Goal: Check status

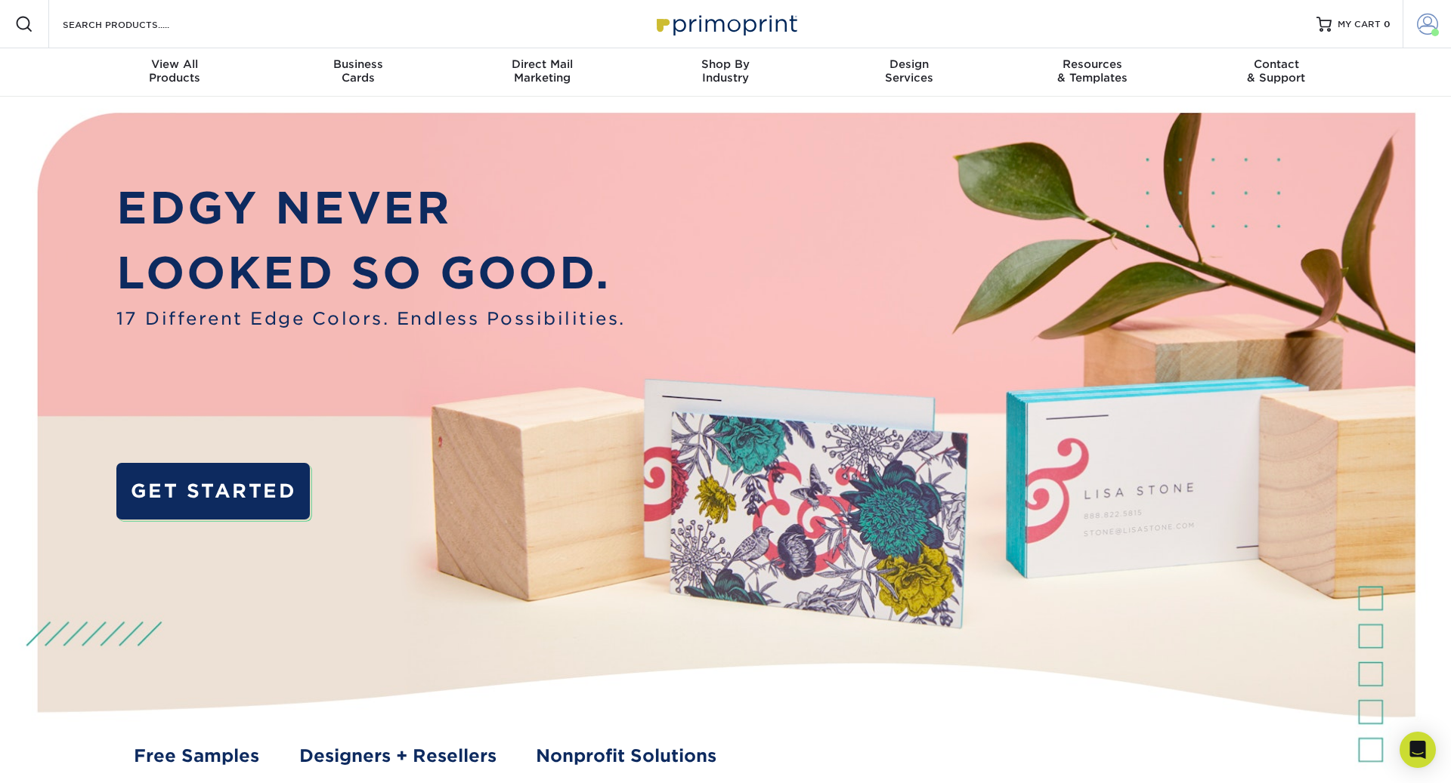
click at [1424, 27] on span at bounding box center [1427, 24] width 21 height 21
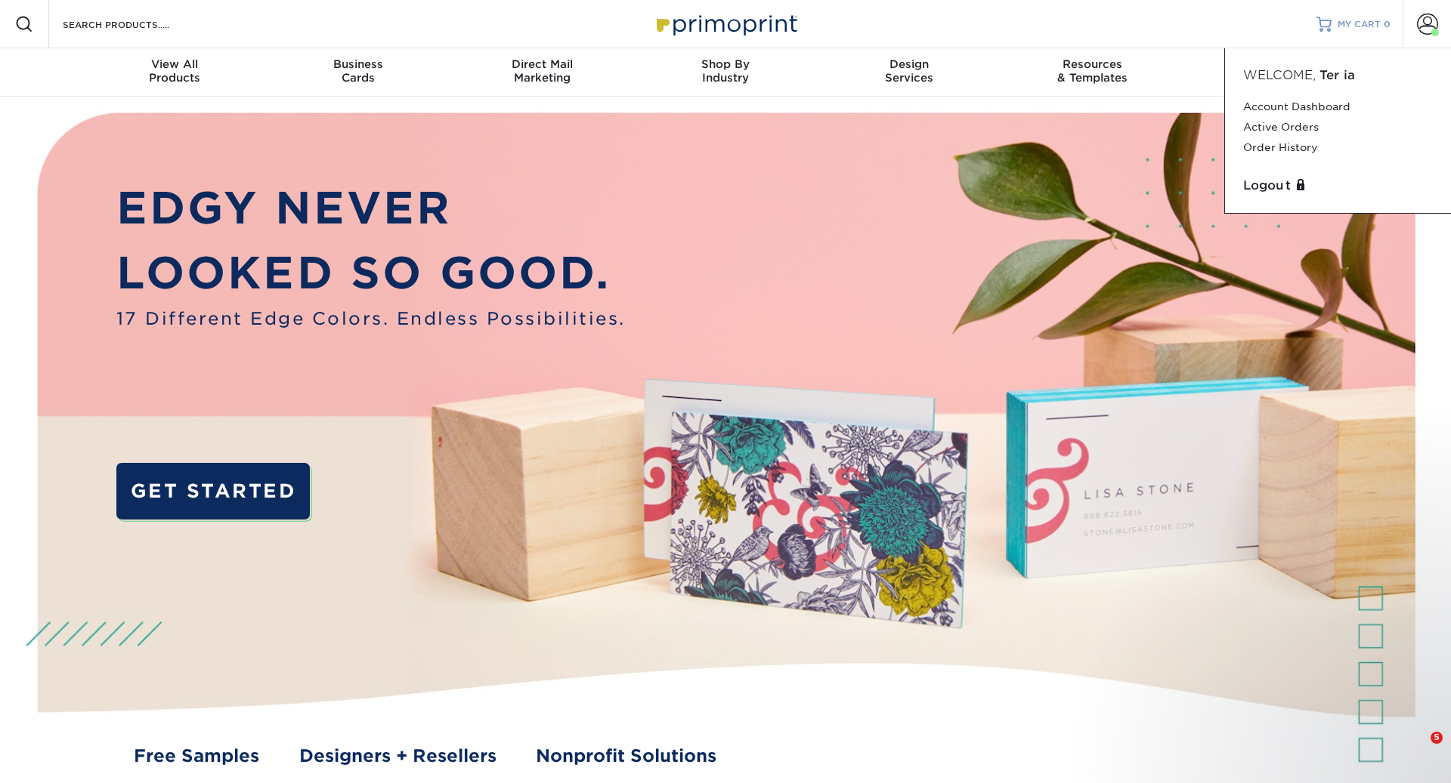
click at [1354, 25] on span "MY CART" at bounding box center [1358, 24] width 43 height 13
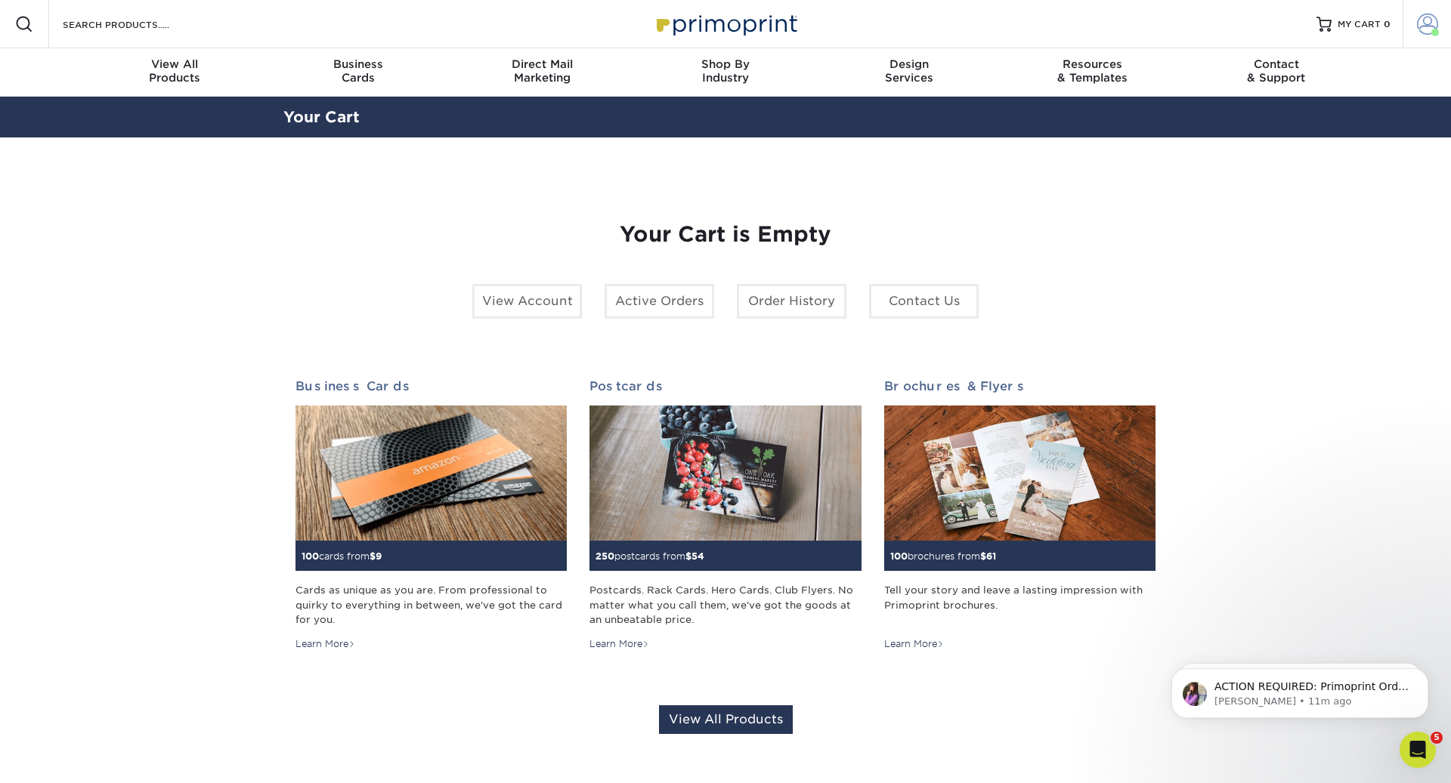
click at [1423, 26] on span at bounding box center [1427, 24] width 21 height 21
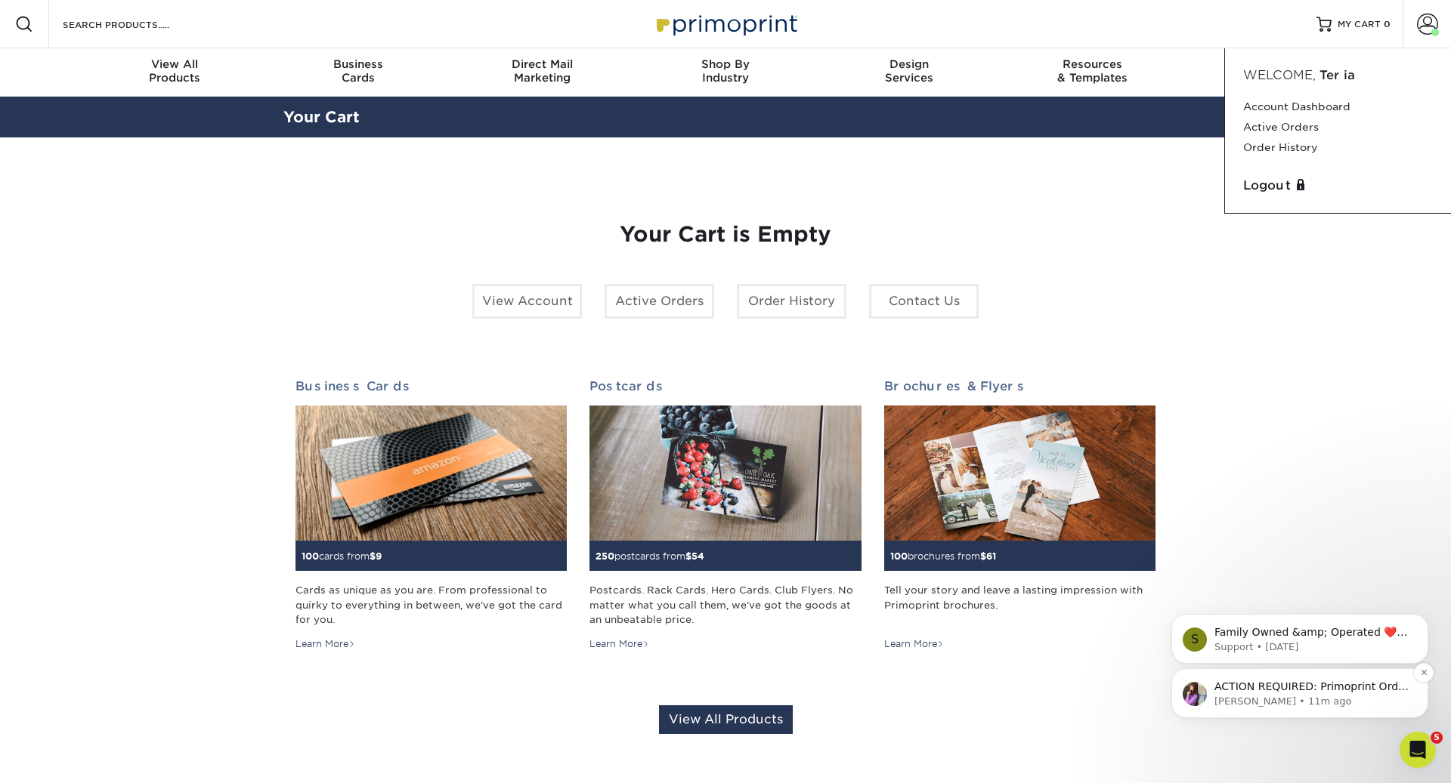
click at [1309, 696] on p "[PERSON_NAME] • 11m ago" at bounding box center [1311, 702] width 195 height 14
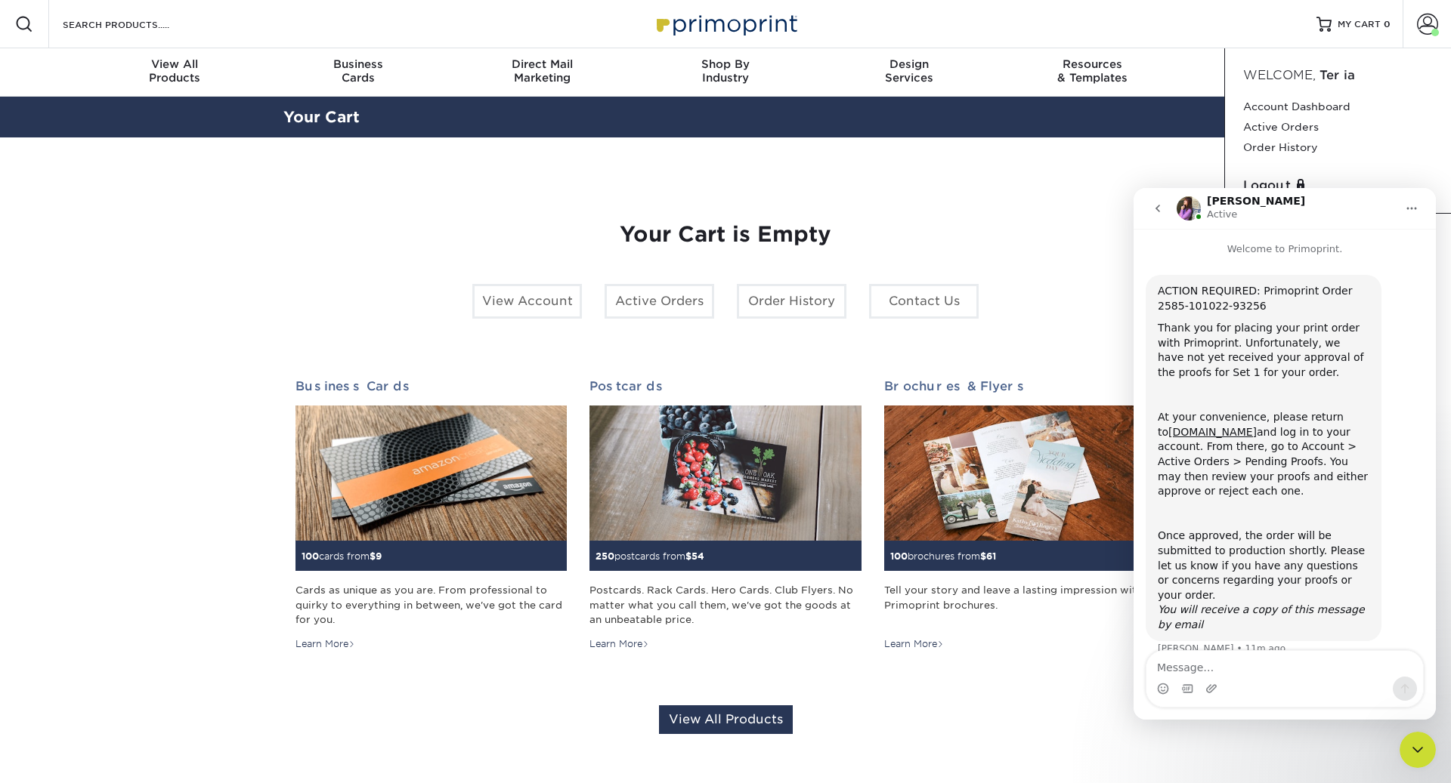
scroll to position [7, 0]
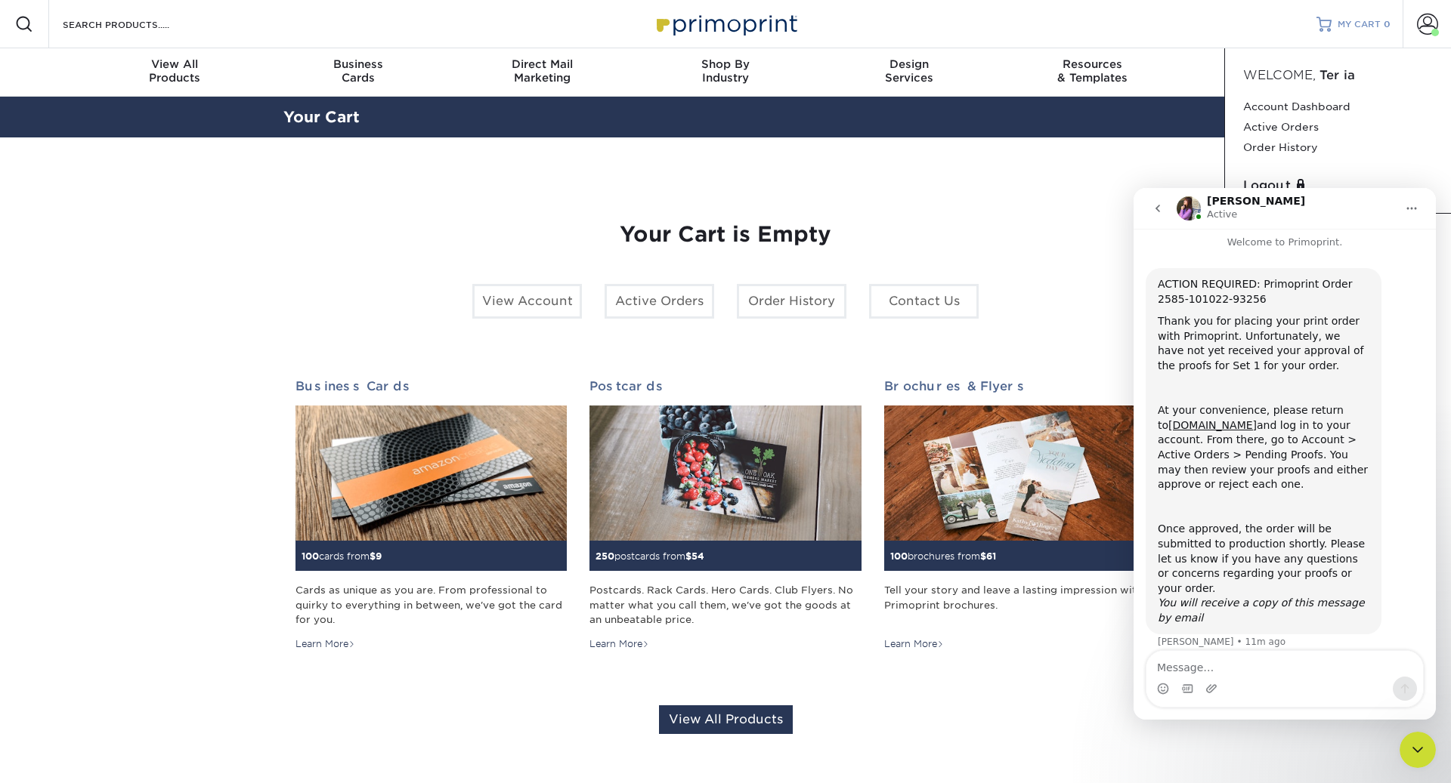
click at [1327, 20] on div at bounding box center [1323, 24] width 15 height 15
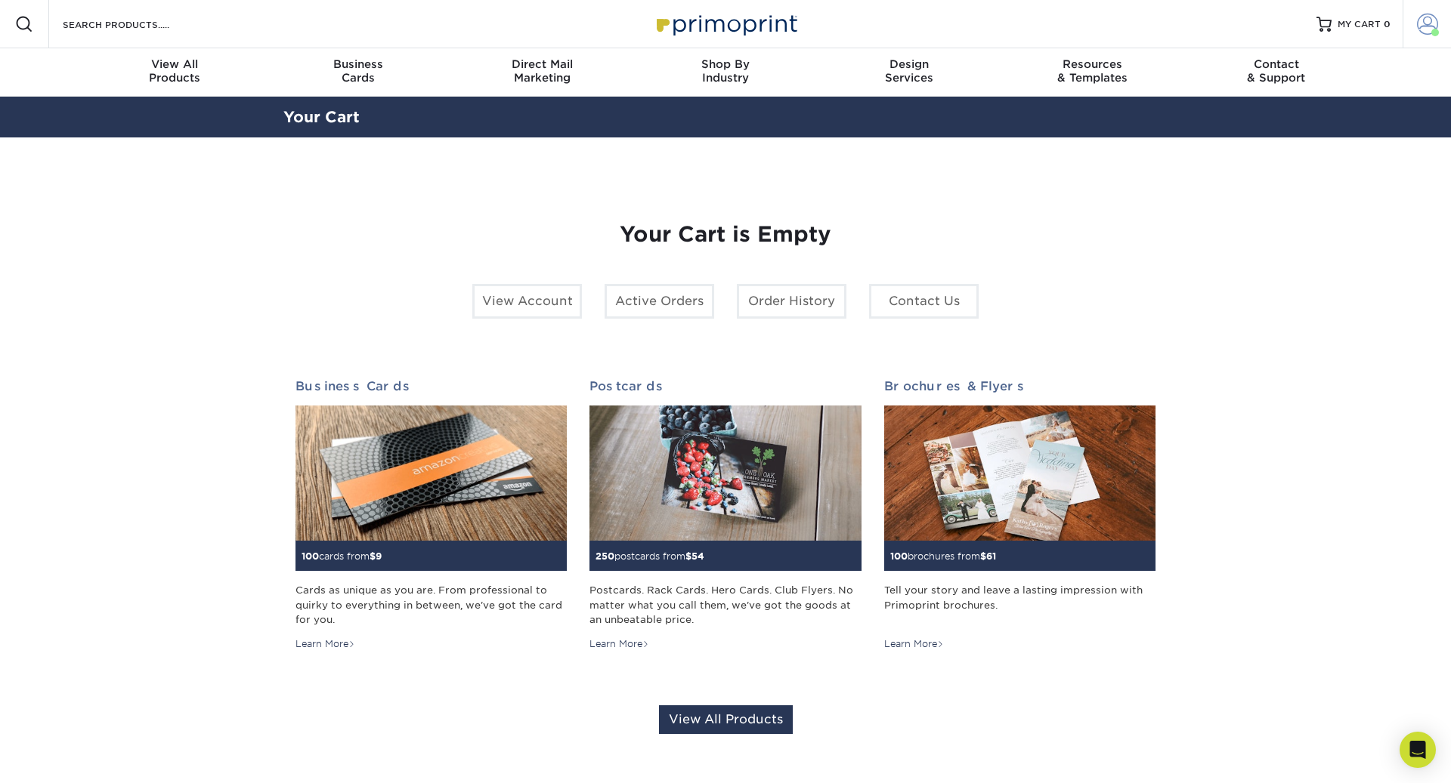
click at [1437, 24] on span at bounding box center [1427, 24] width 21 height 21
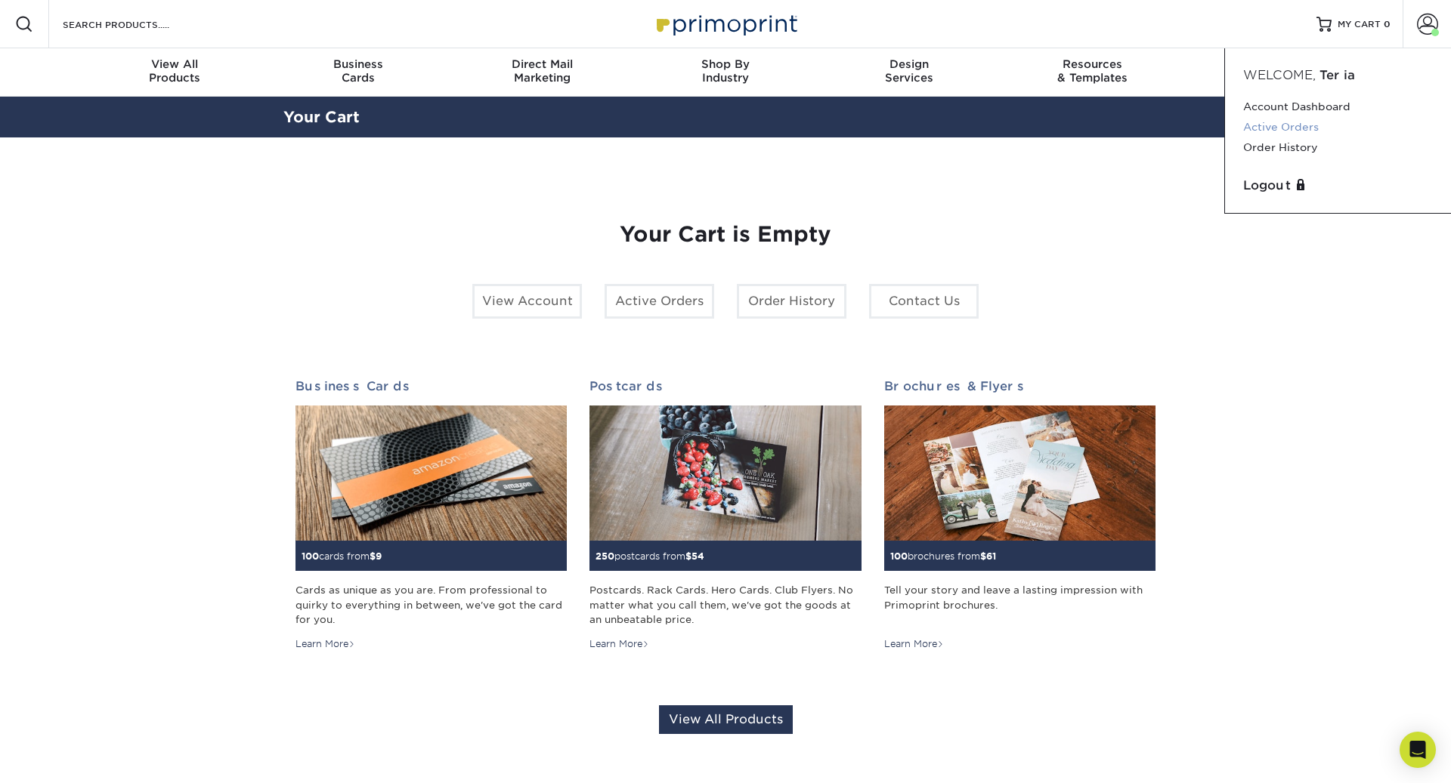
click at [1314, 119] on link "Active Orders" at bounding box center [1338, 127] width 190 height 20
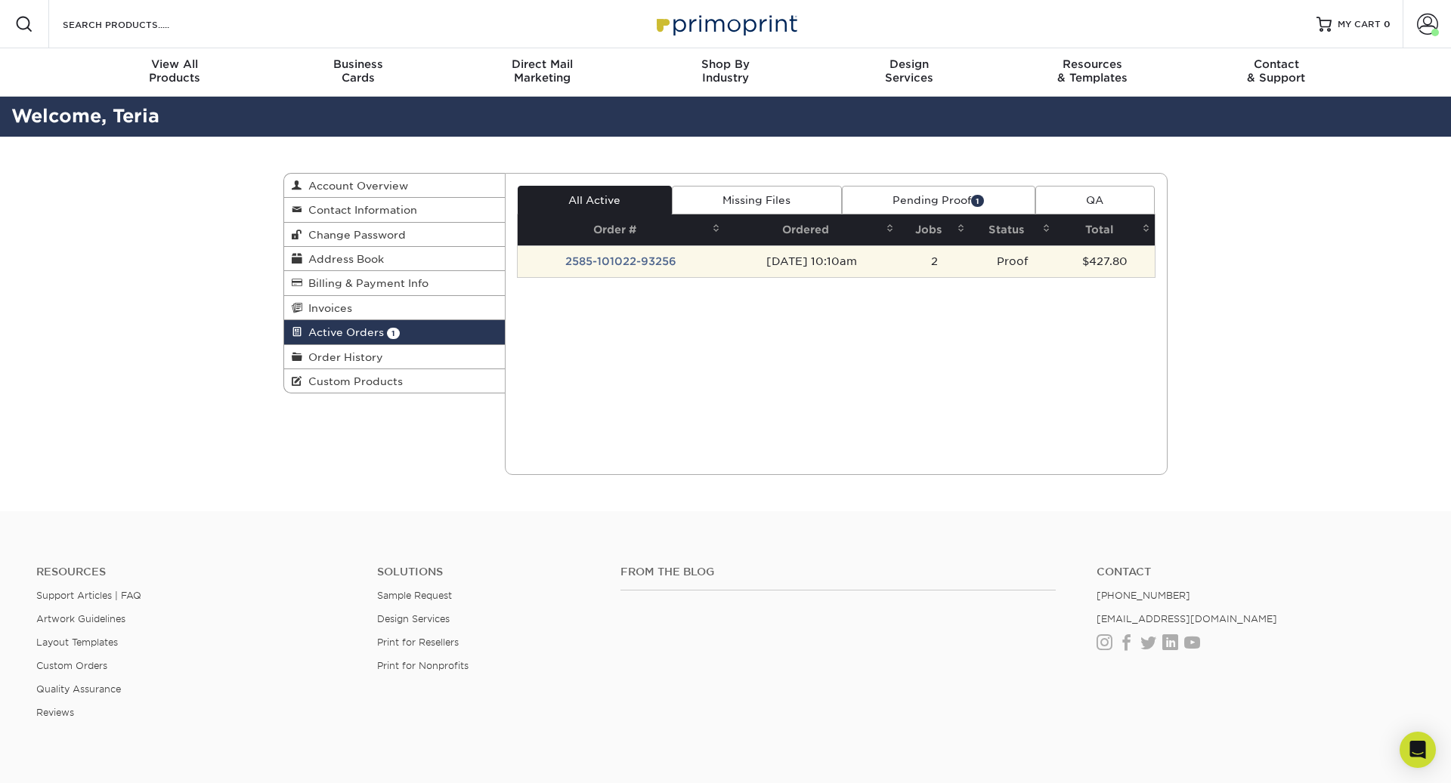
click at [604, 255] on td "2585-101022-93256" at bounding box center [622, 262] width 208 height 32
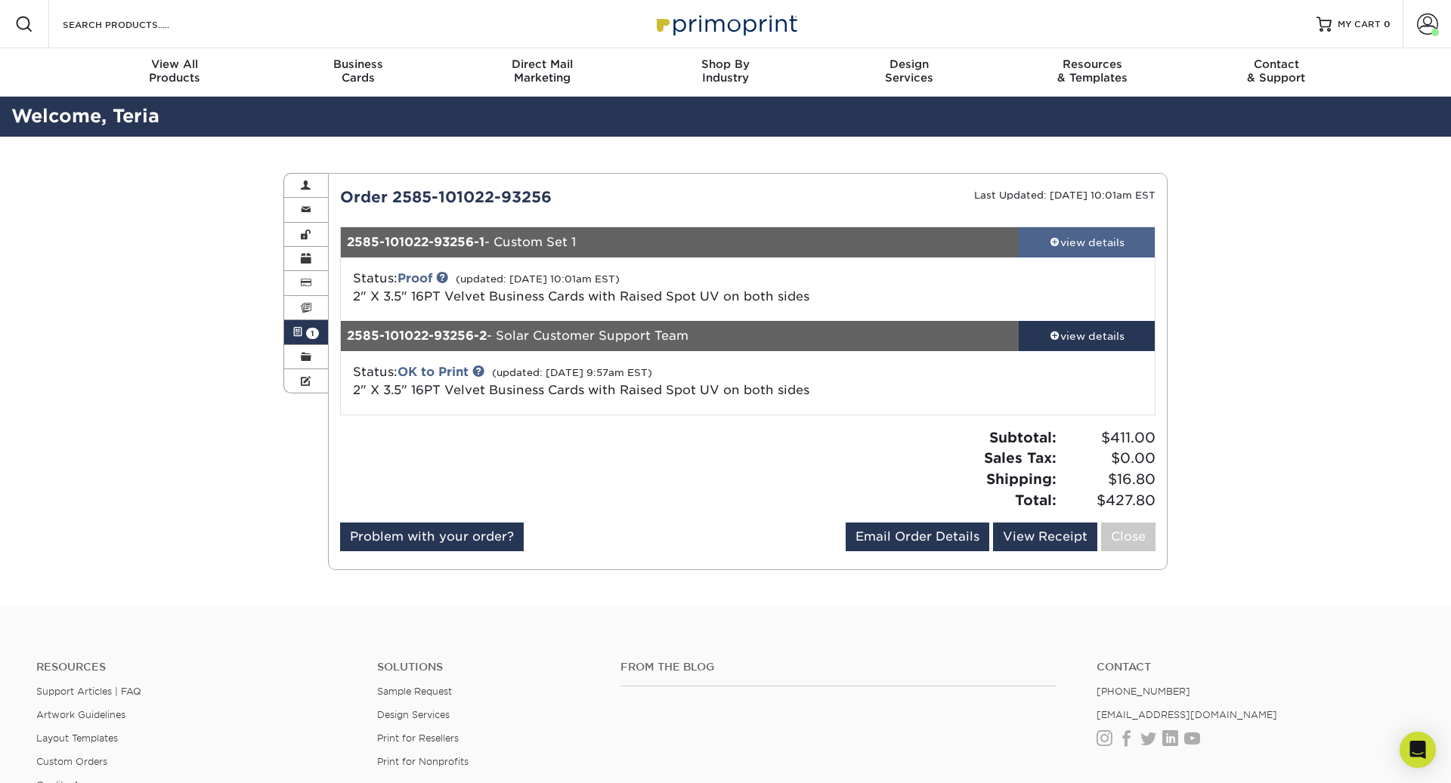
click at [1111, 245] on div "view details" at bounding box center [1086, 242] width 136 height 15
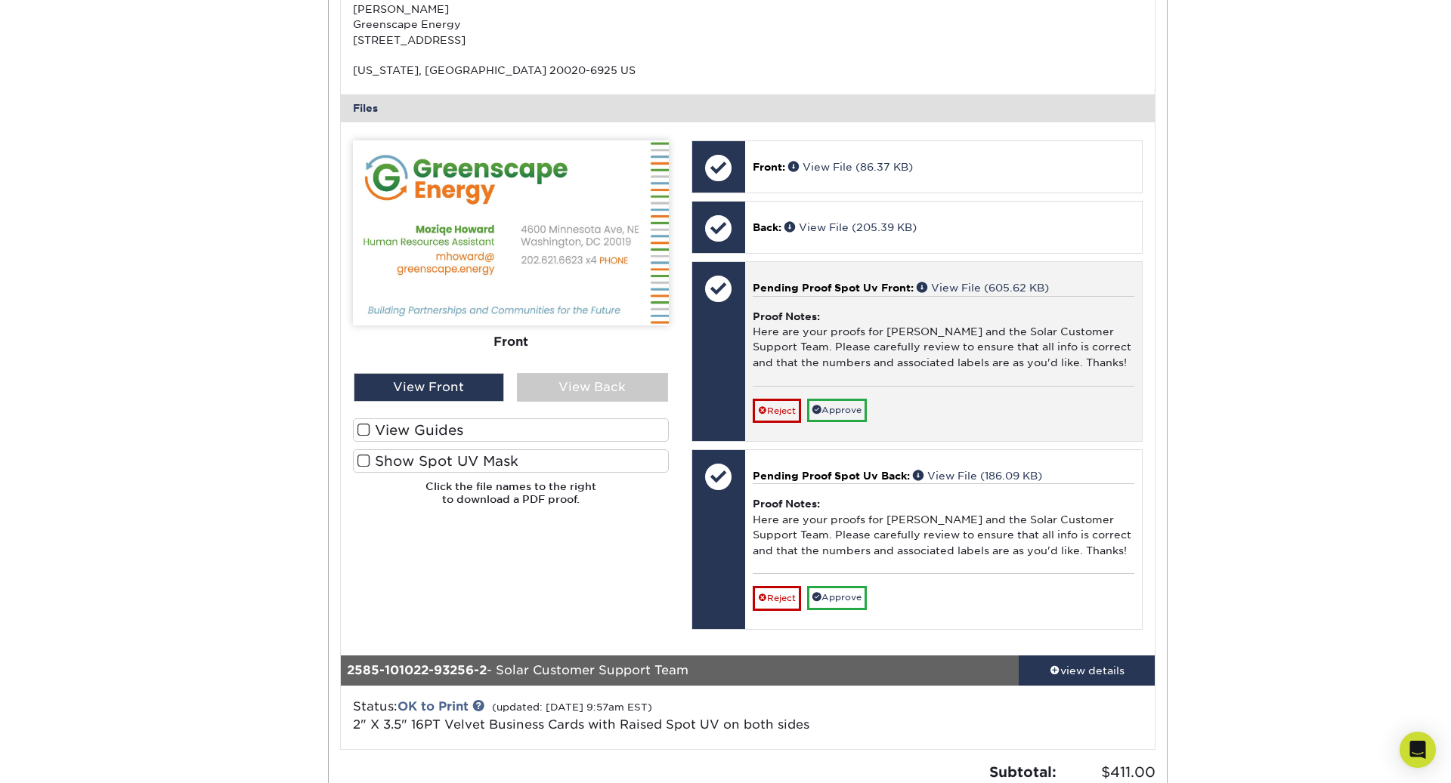
scroll to position [509, 0]
click at [785, 410] on link "Reject" at bounding box center [776, 410] width 48 height 24
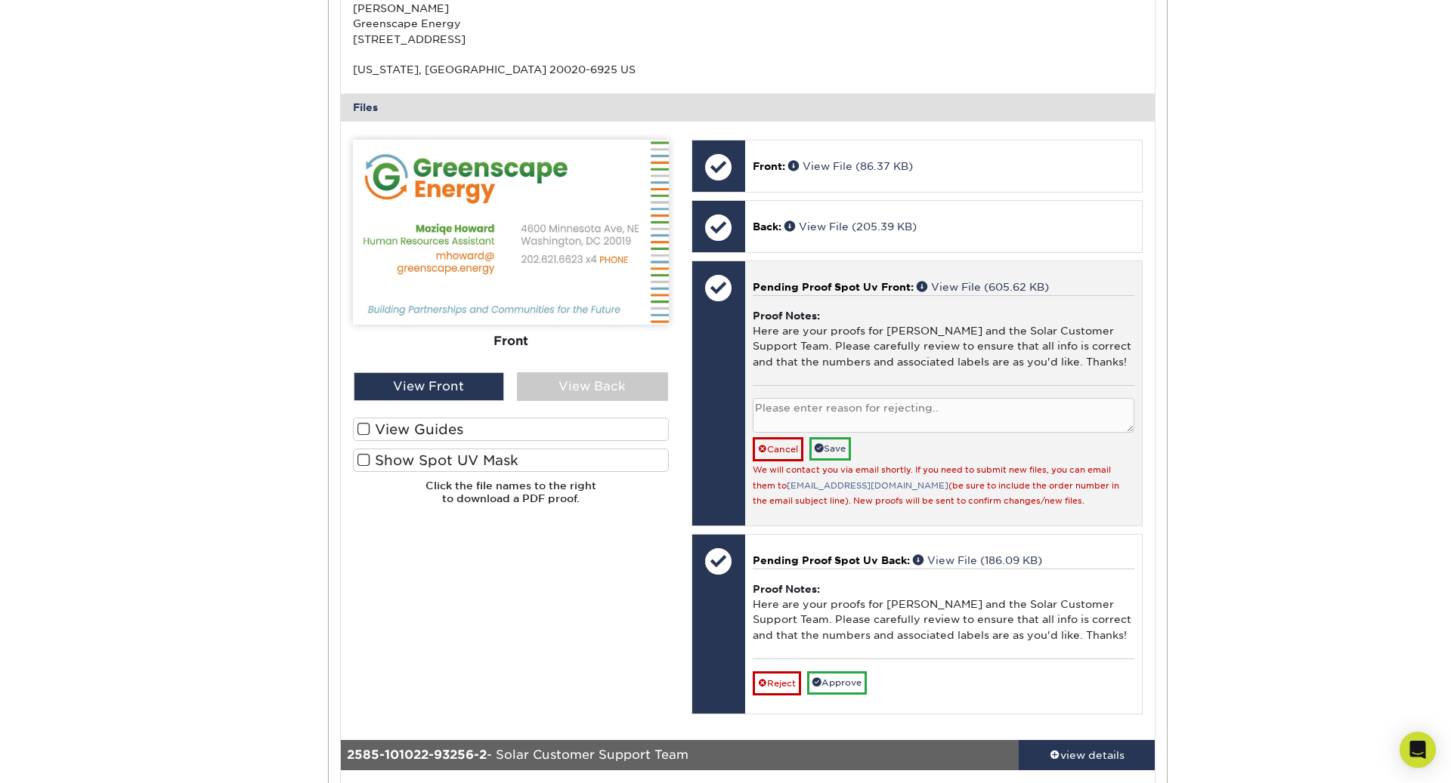
click at [775, 413] on textarea at bounding box center [943, 416] width 382 height 36
type textarea "O"
type textarea "e"
type textarea "Edit in original request"
click at [838, 450] on link "Save" at bounding box center [830, 448] width 42 height 23
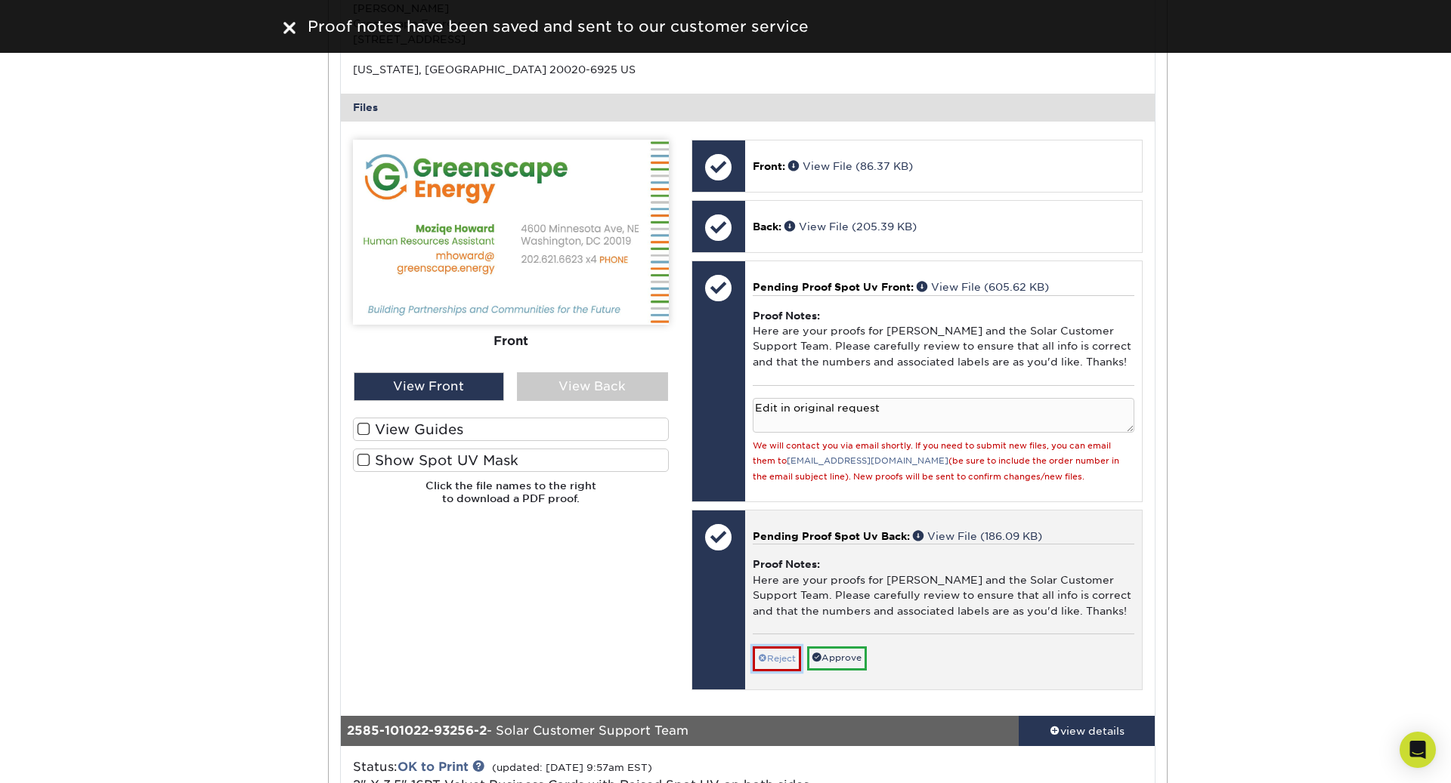
click at [785, 653] on link "Reject" at bounding box center [776, 659] width 48 height 24
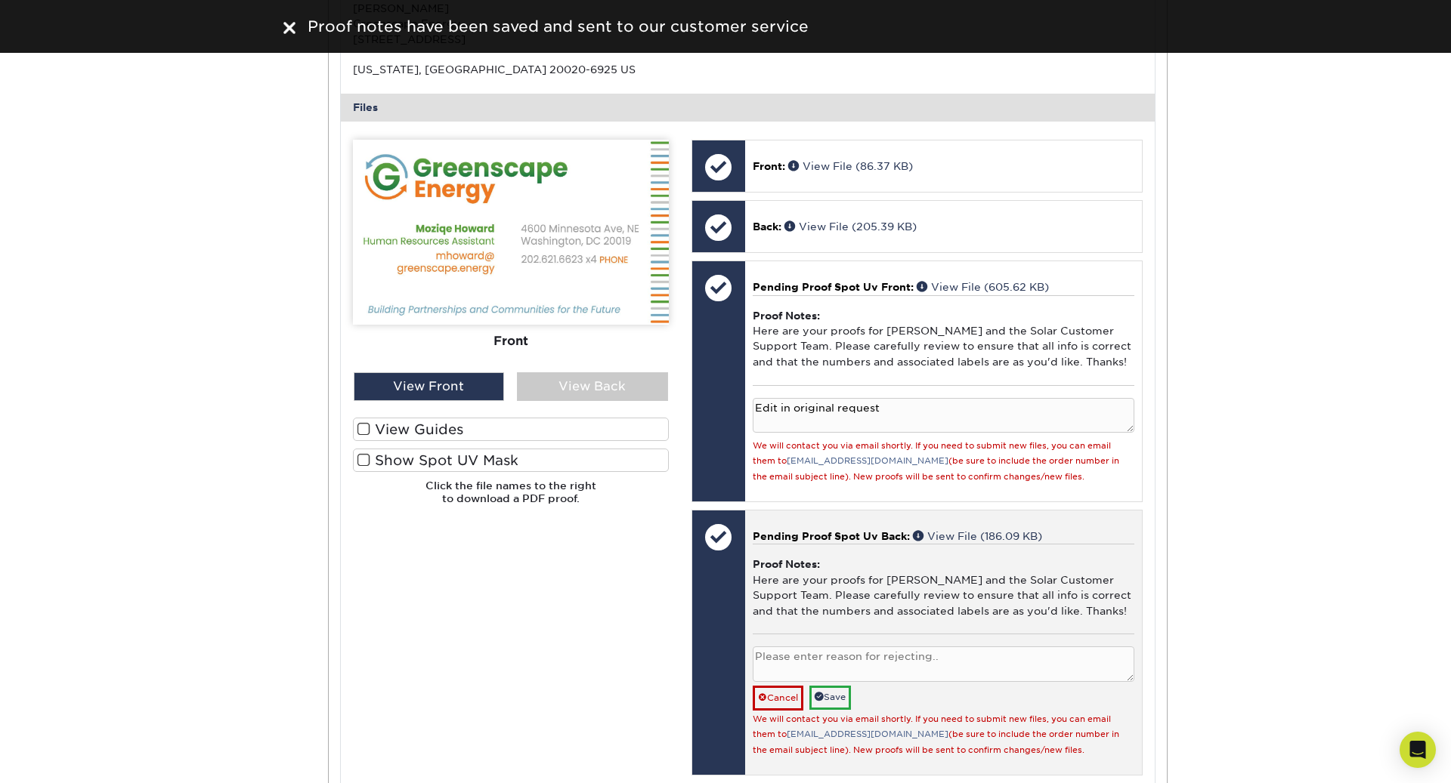
click at [796, 663] on textarea at bounding box center [943, 665] width 382 height 36
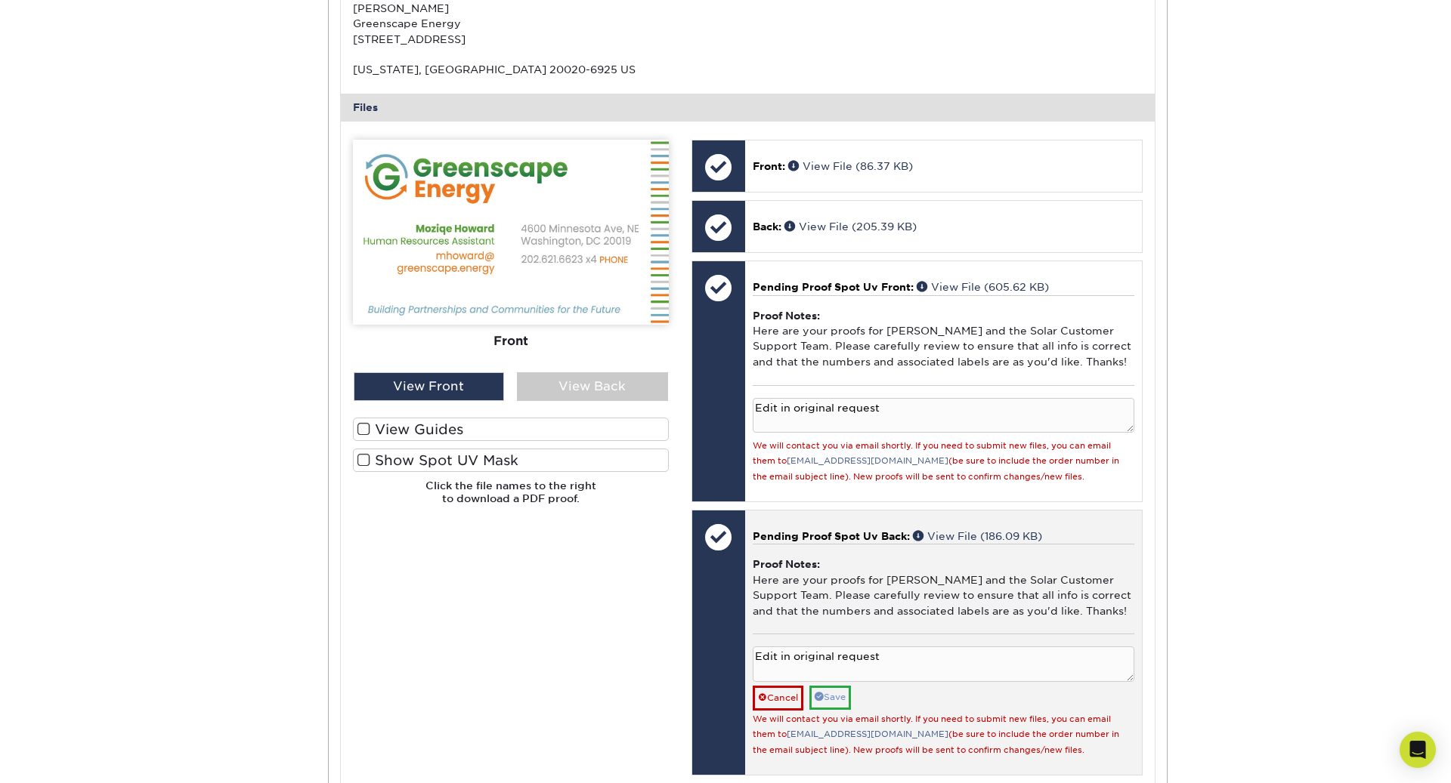
type textarea "Edit in original request"
click at [833, 698] on link "Save" at bounding box center [830, 697] width 42 height 23
